Goal: Transaction & Acquisition: Purchase product/service

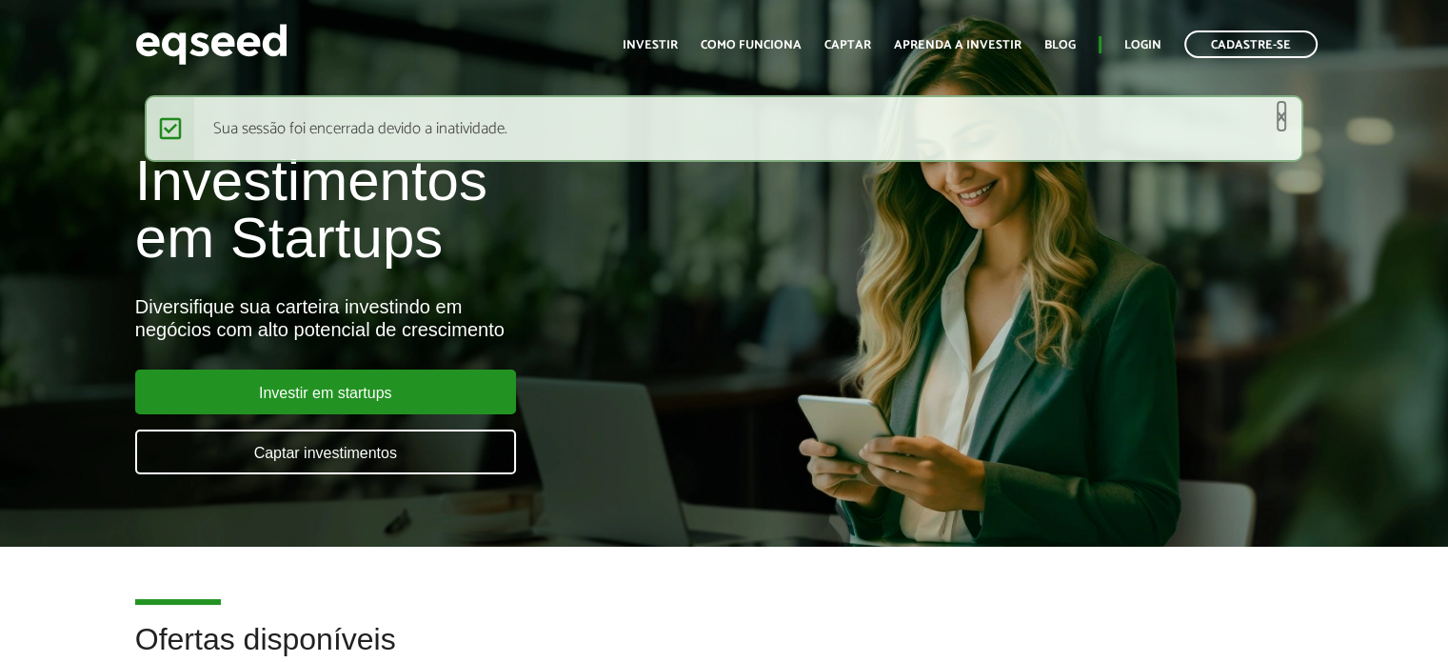
click at [1280, 112] on link "×" at bounding box center [1281, 117] width 11 height 20
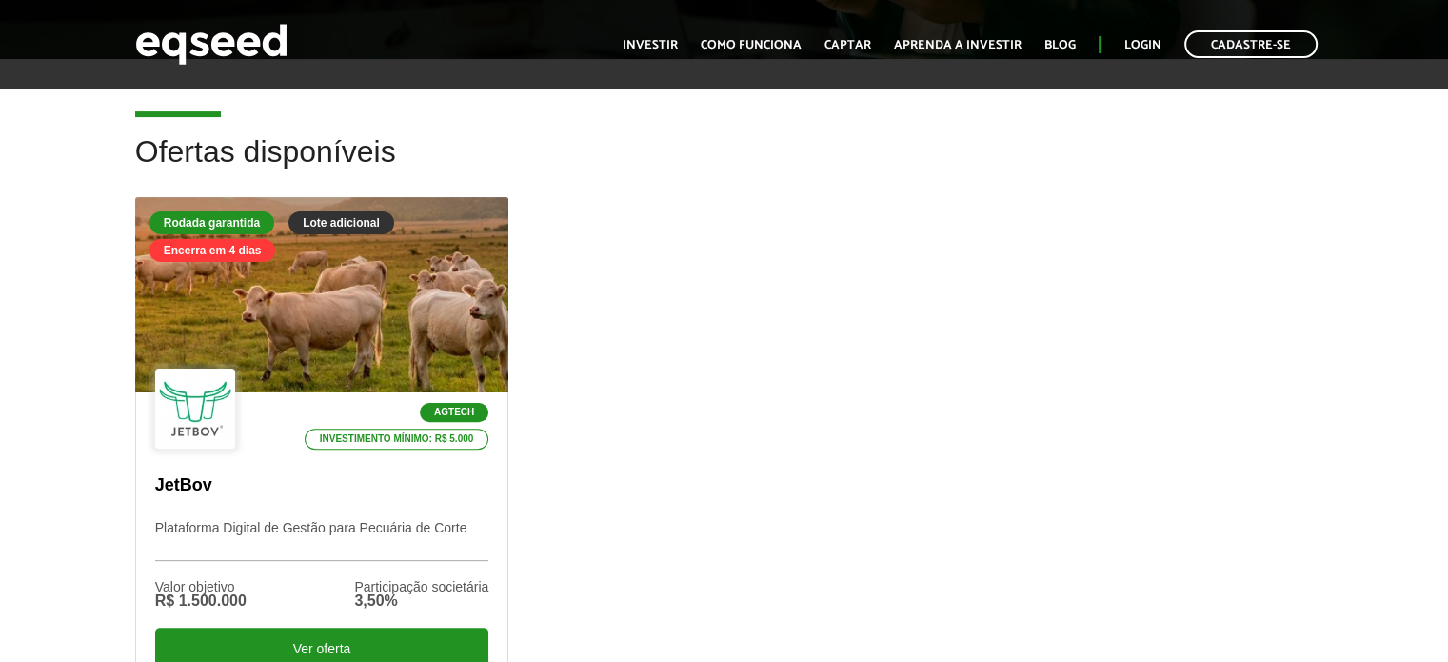
scroll to position [433, 0]
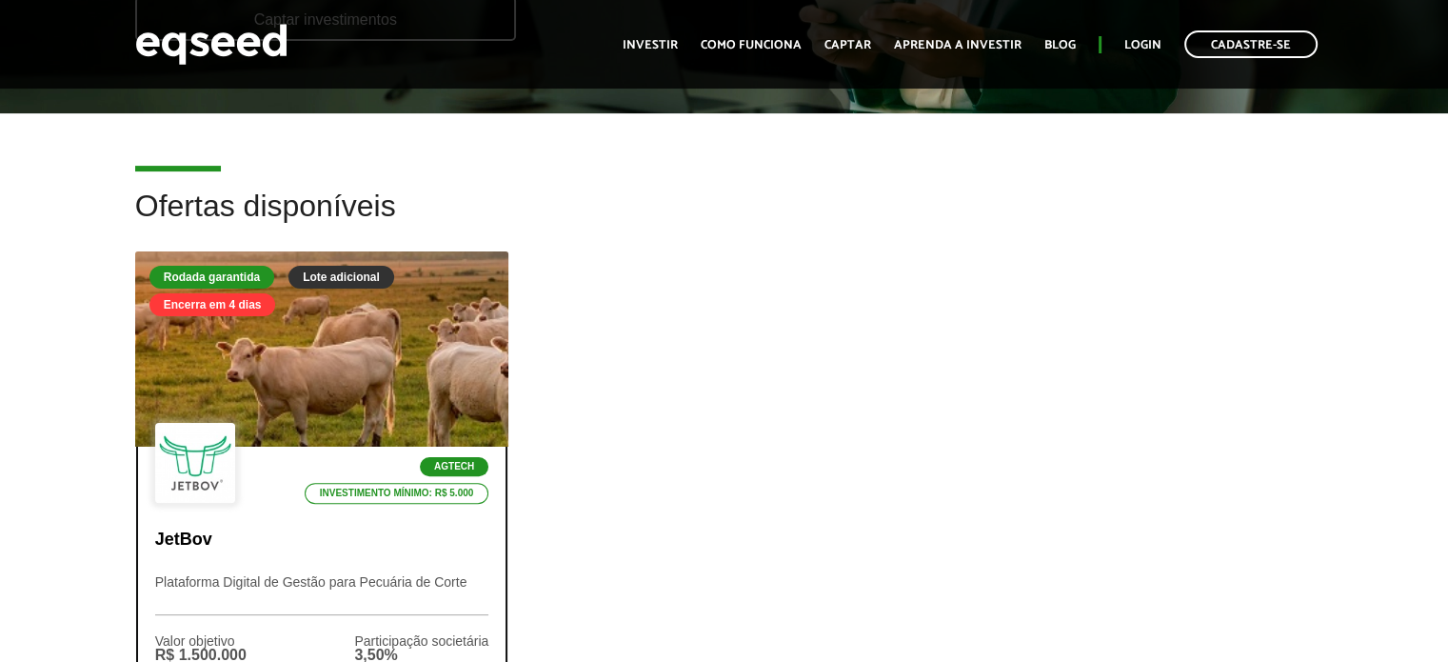
click at [300, 340] on div at bounding box center [321, 349] width 448 height 234
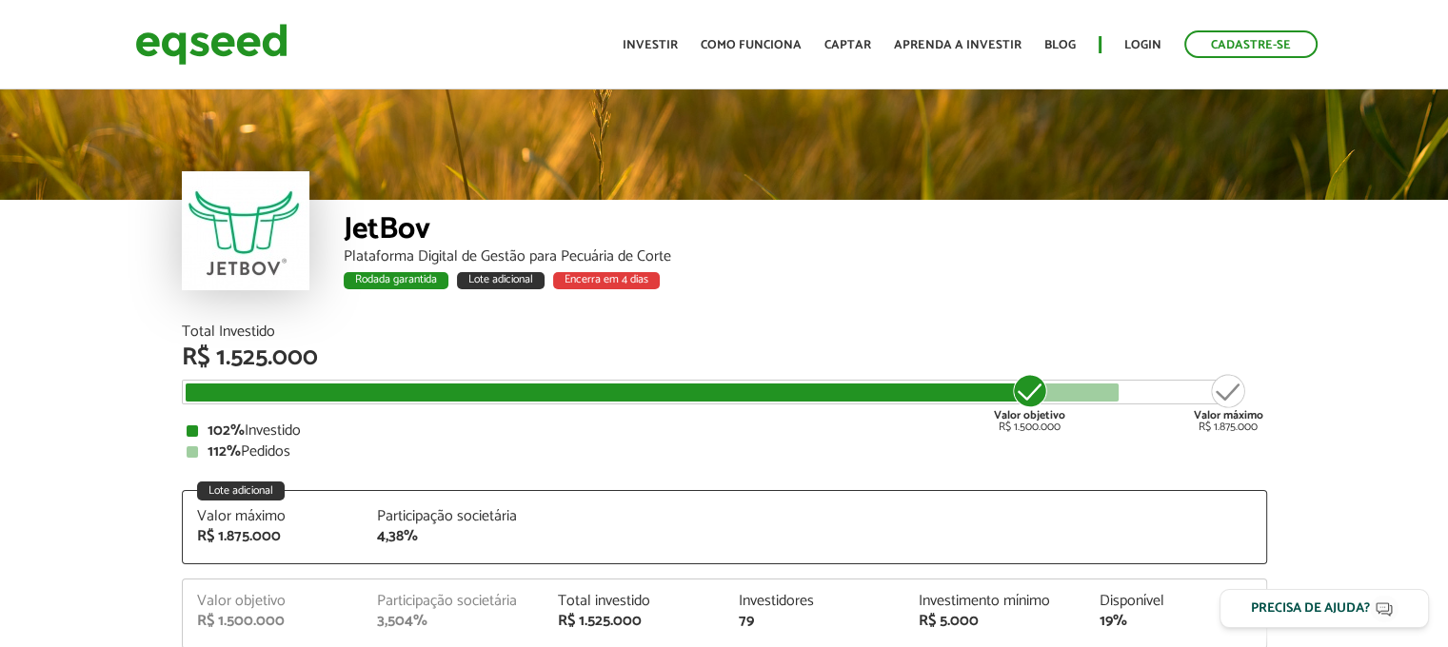
scroll to position [2385, 0]
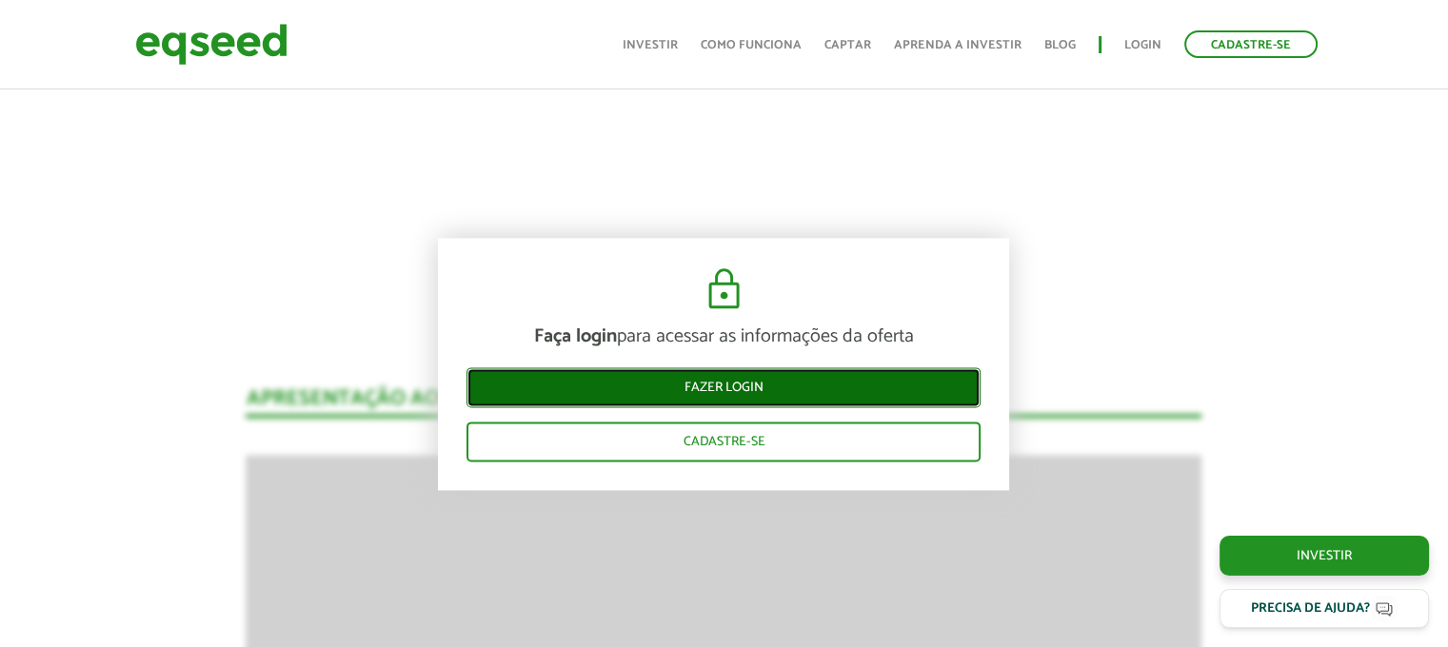
click at [773, 380] on link "Fazer login" at bounding box center [723, 387] width 514 height 40
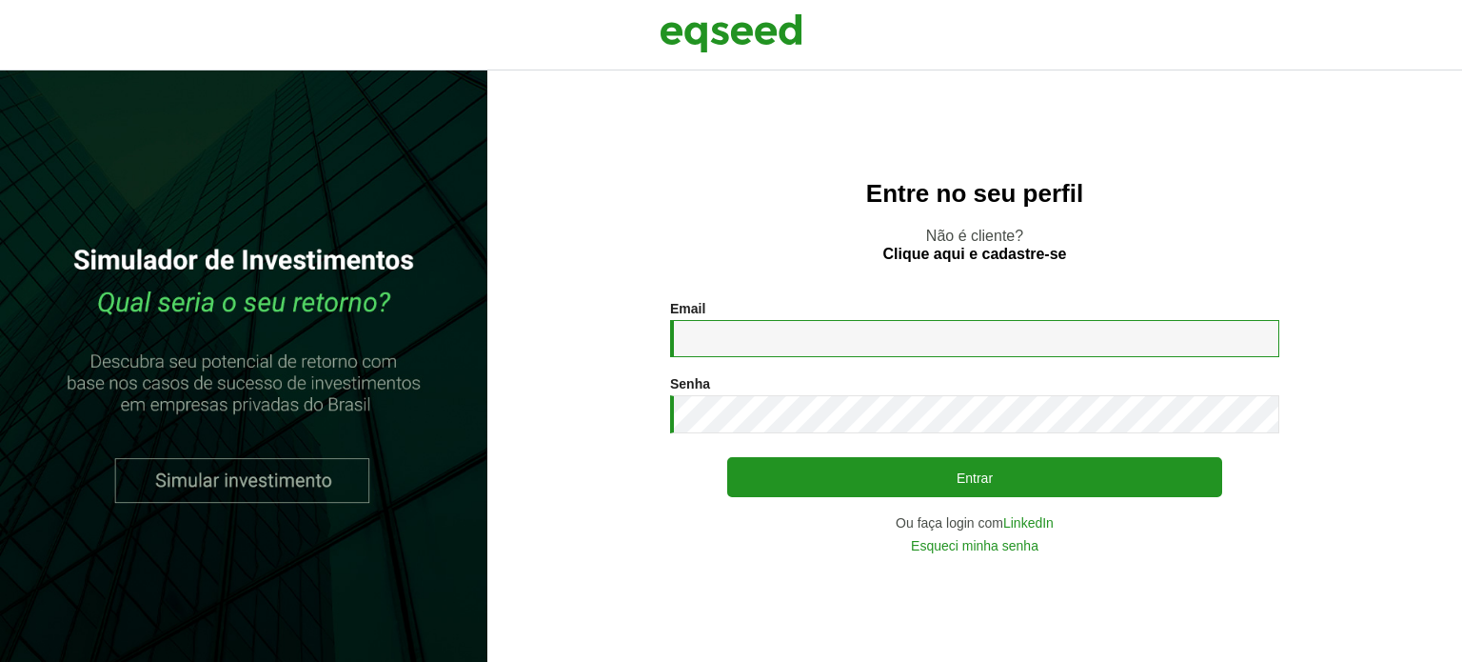
click at [854, 328] on input "Email *" at bounding box center [974, 338] width 609 height 37
type input "**********"
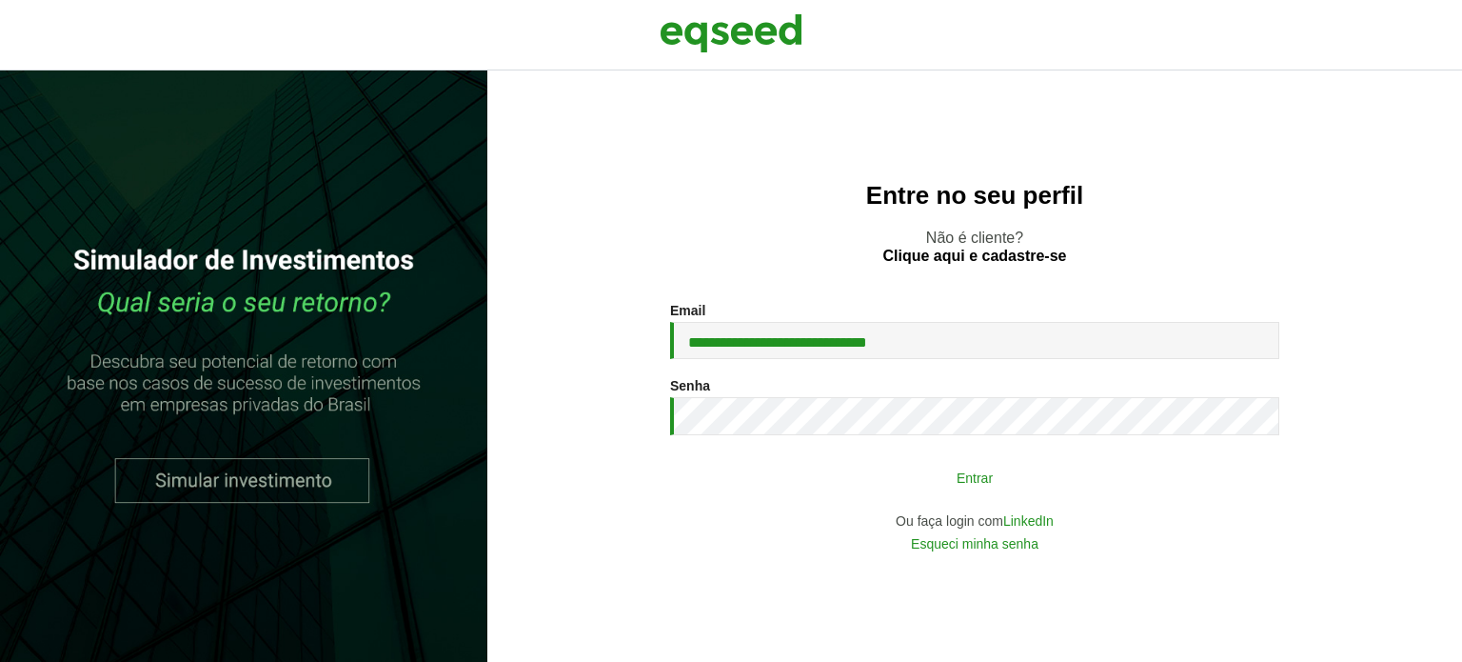
click at [839, 479] on button "Entrar" at bounding box center [974, 477] width 495 height 36
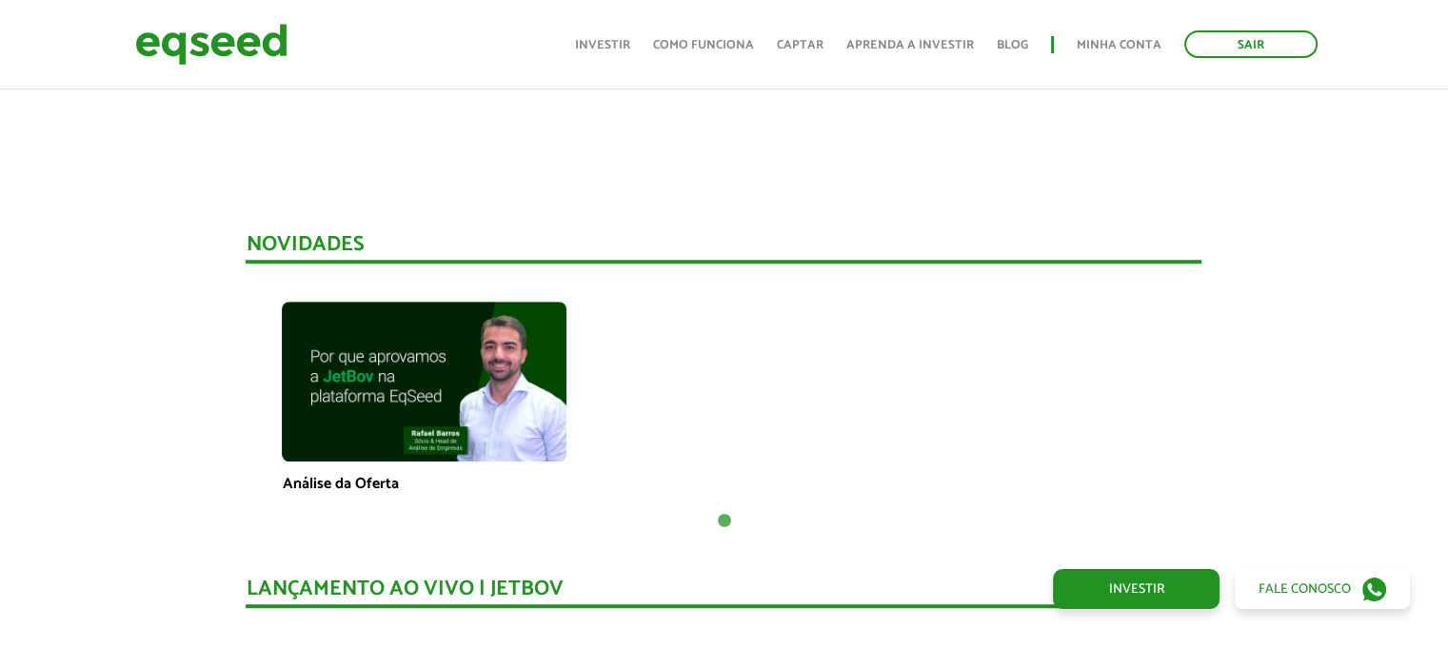
scroll to position [1283, 0]
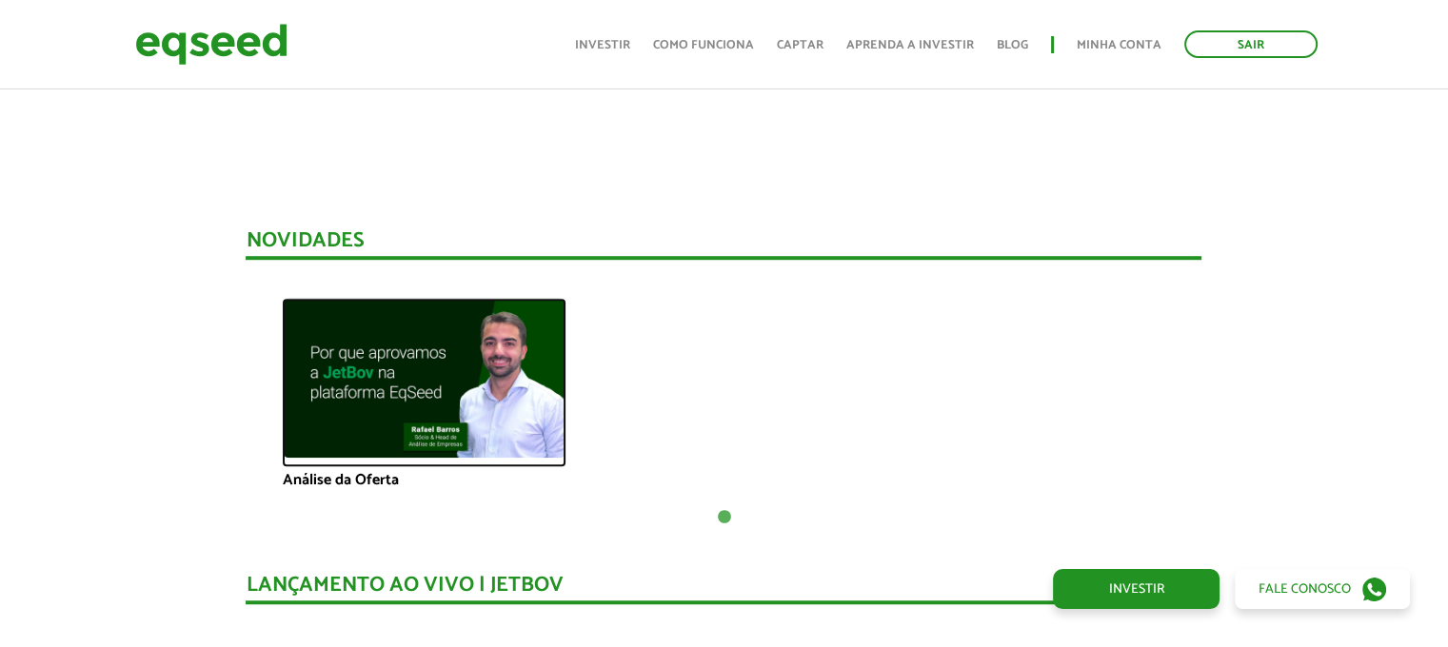
click at [423, 366] on img at bounding box center [424, 378] width 285 height 160
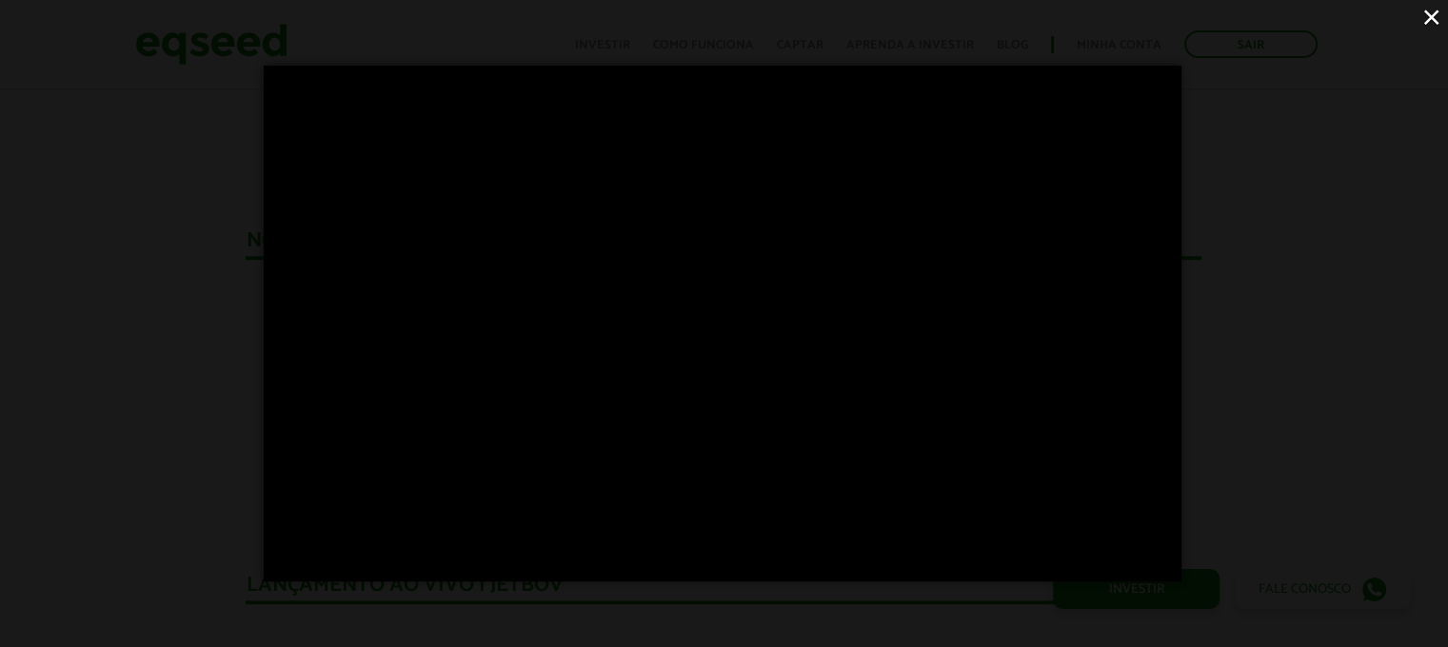
click at [1431, 27] on button "×" at bounding box center [1431, 16] width 33 height 33
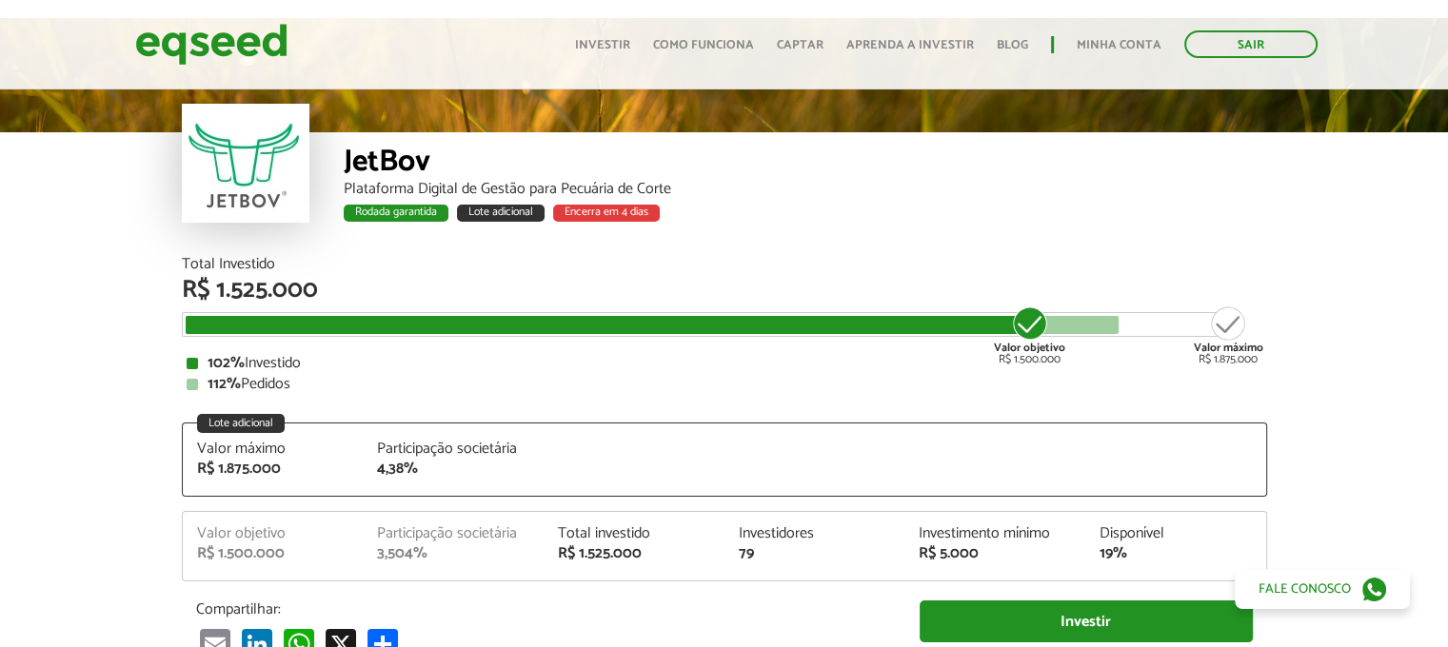
scroll to position [69, 0]
